Goal: Find contact information: Find contact information

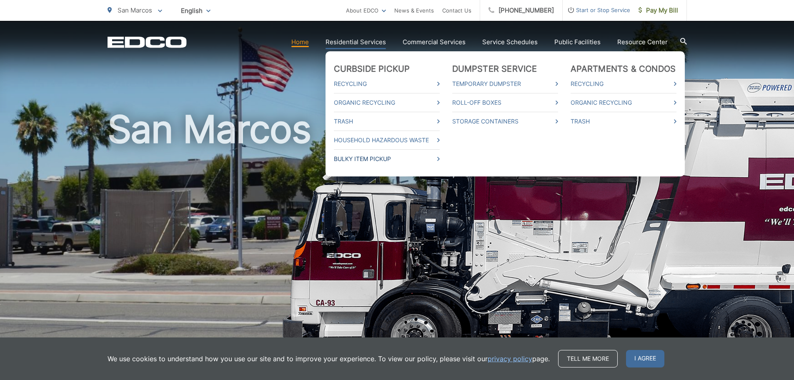
click at [379, 160] on link "Bulky Item Pickup" at bounding box center [387, 159] width 106 height 10
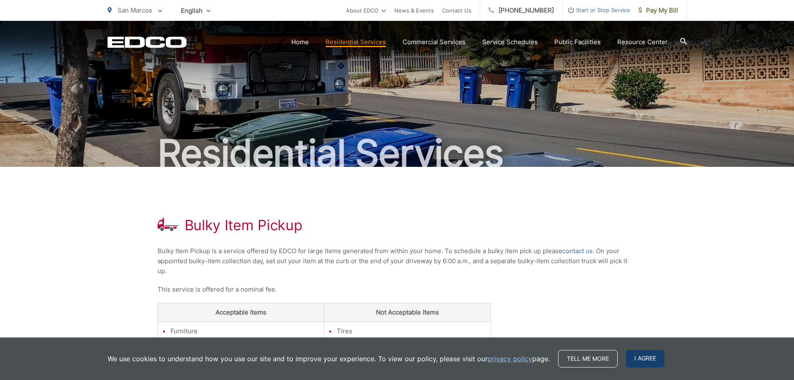
click at [644, 359] on span "I agree" at bounding box center [645, 359] width 38 height 18
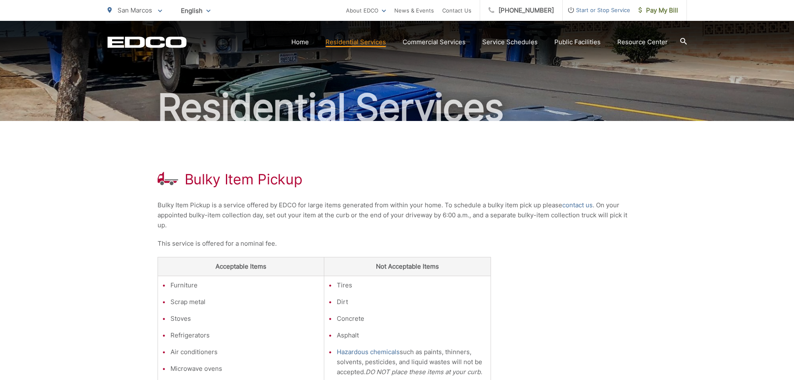
scroll to position [167, 0]
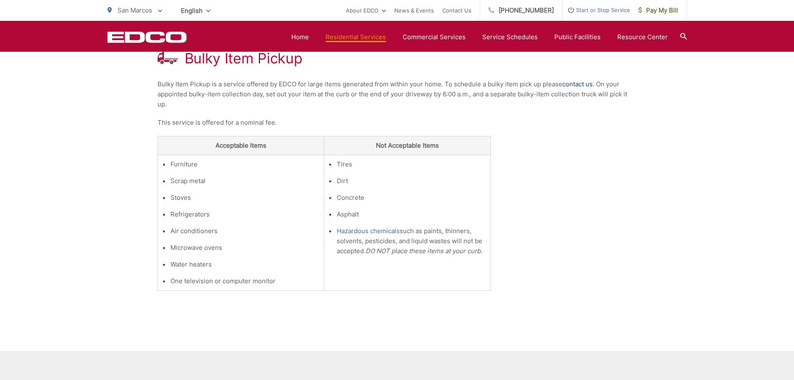
click at [576, 84] on link "contact us" at bounding box center [578, 84] width 30 height 10
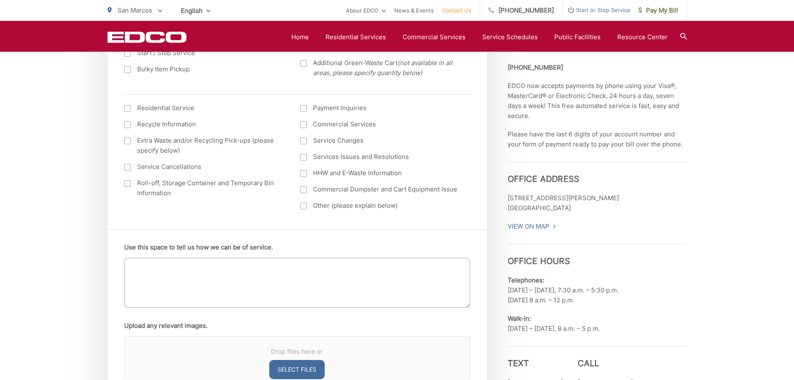
scroll to position [375, 0]
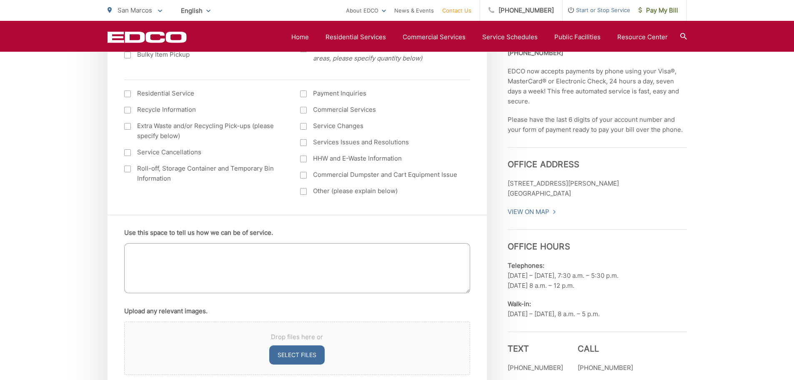
click at [432, 338] on span "Drop files here or" at bounding box center [297, 337] width 325 height 10
